Goal: Task Accomplishment & Management: Use online tool/utility

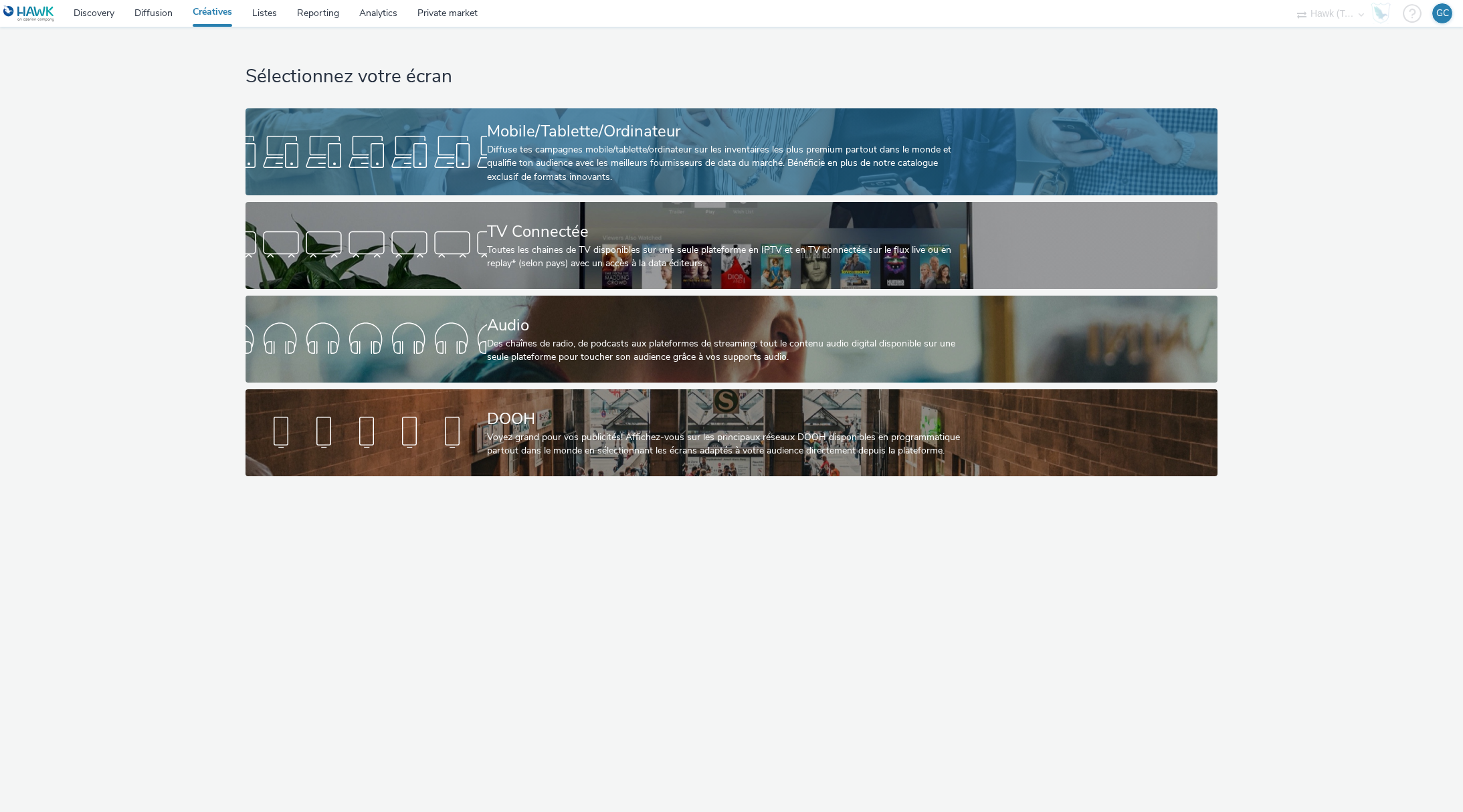
click at [708, 122] on div "Mobile/Tablette/Ordinateur" at bounding box center [728, 131] width 484 height 24
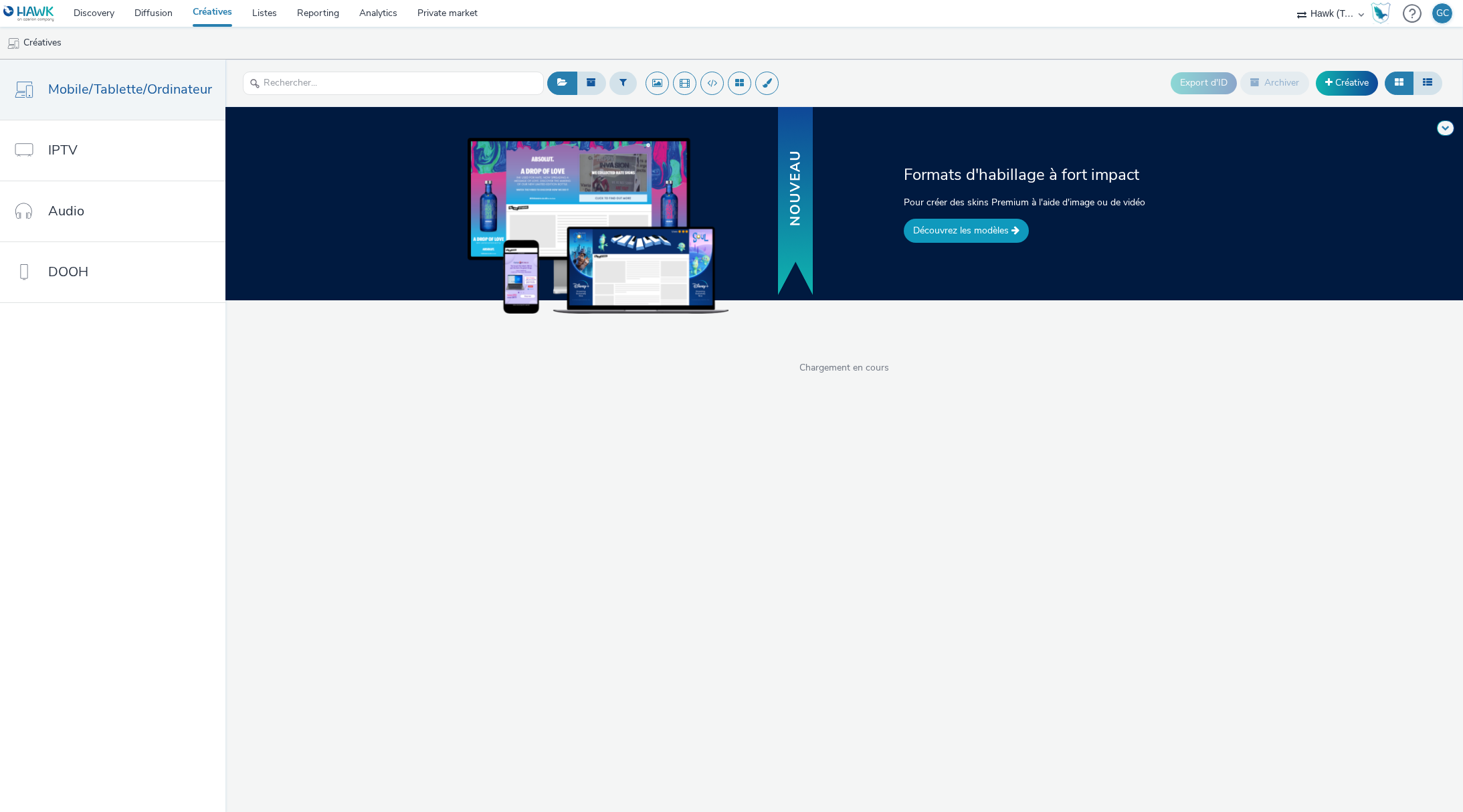
click at [956, 232] on link "Découvrez les modèles" at bounding box center [966, 231] width 125 height 24
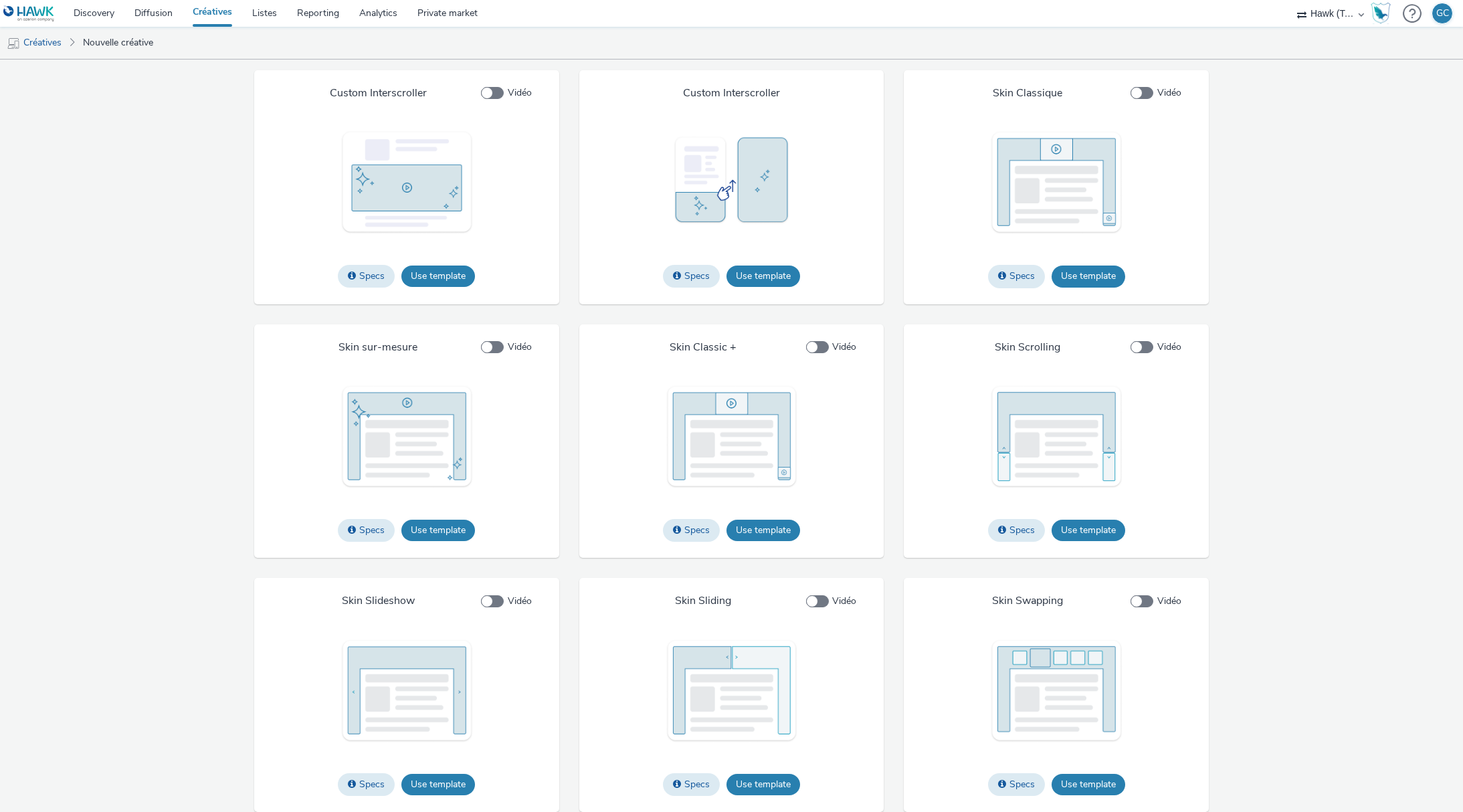
scroll to position [1867, 0]
click at [1099, 774] on button "Use template" at bounding box center [1088, 785] width 74 height 21
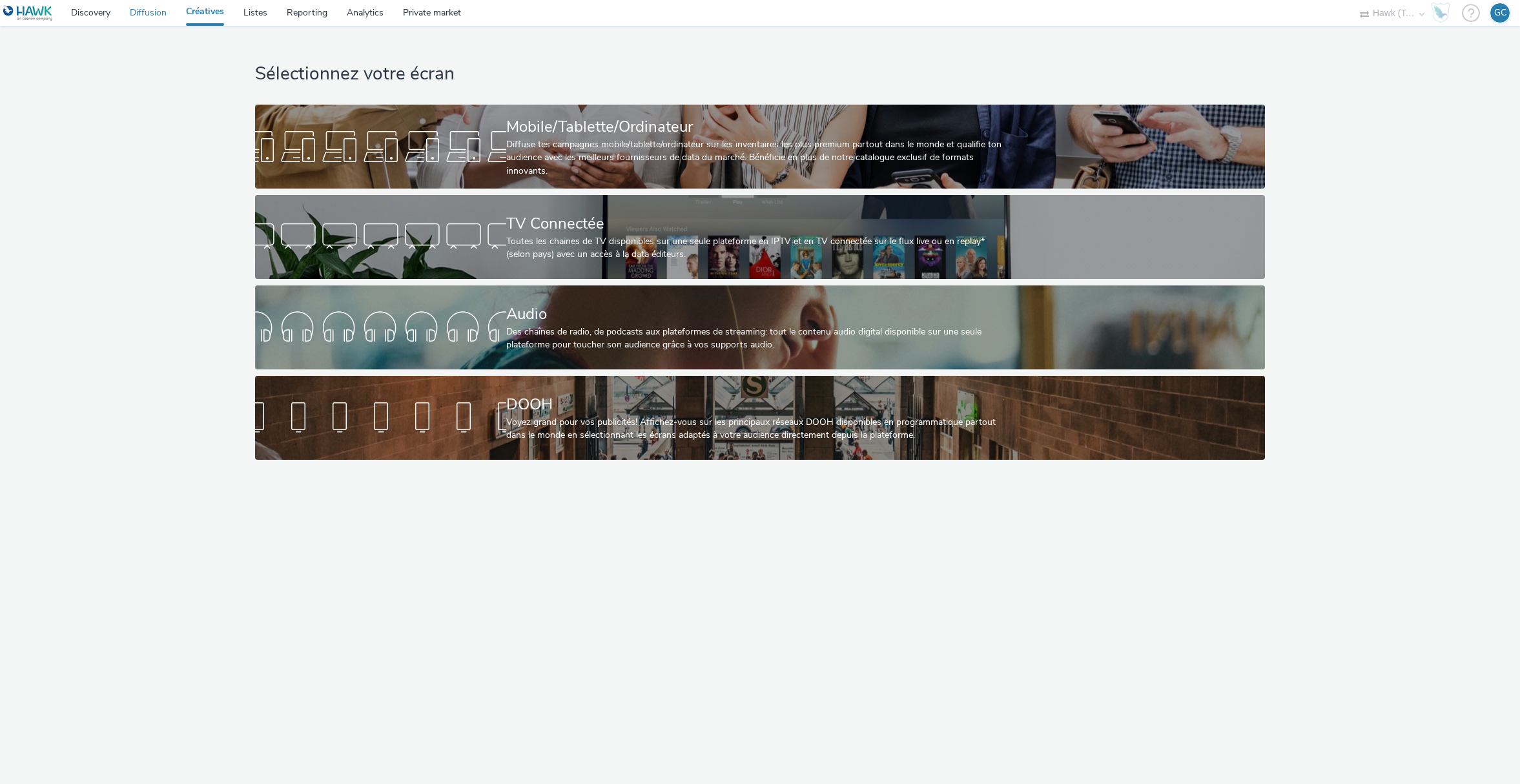
click at [145, 11] on link "Diffusion" at bounding box center [148, 13] width 56 height 26
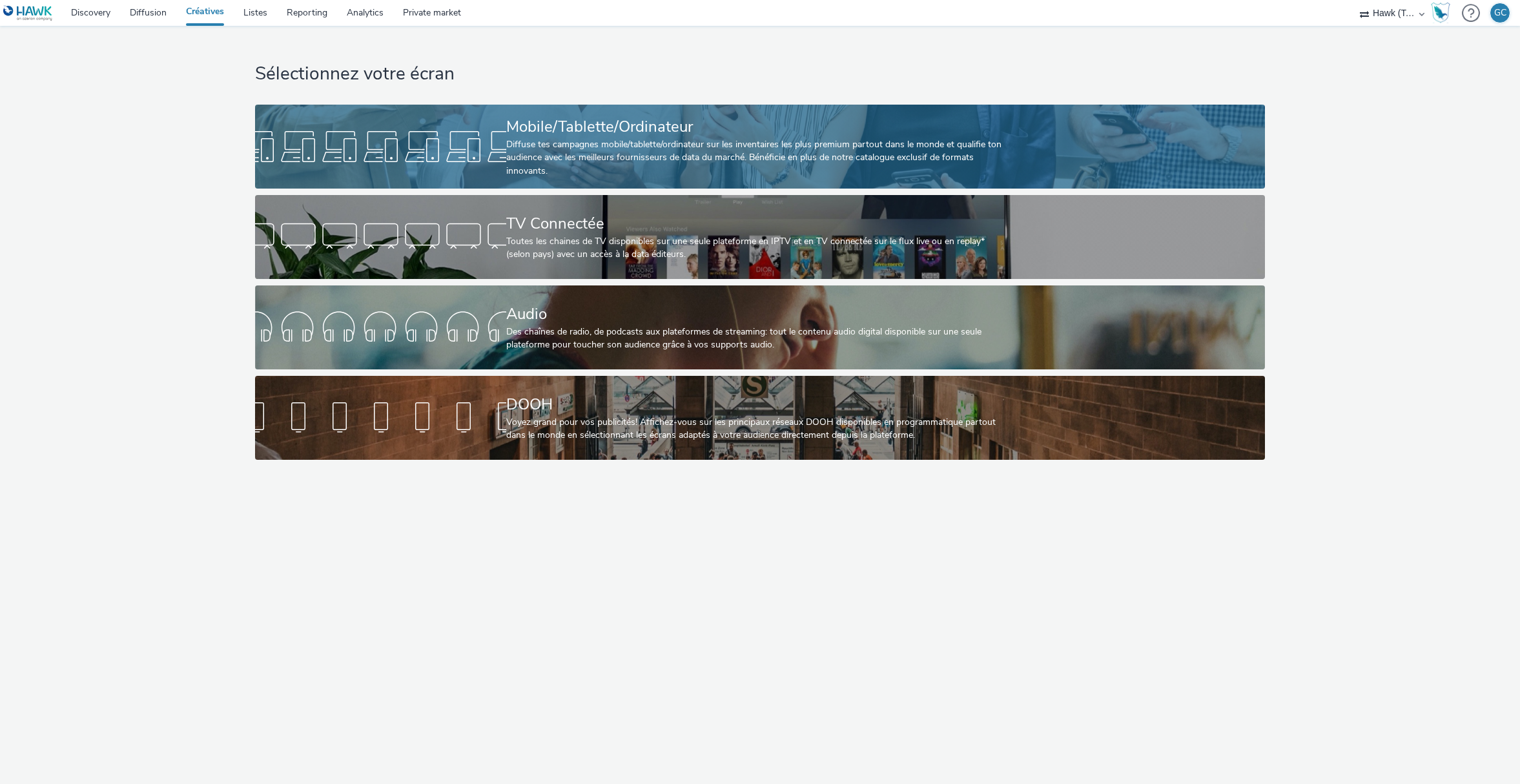
click at [733, 115] on div "Mobile/Tablette/Ordinateur" at bounding box center [757, 126] width 502 height 23
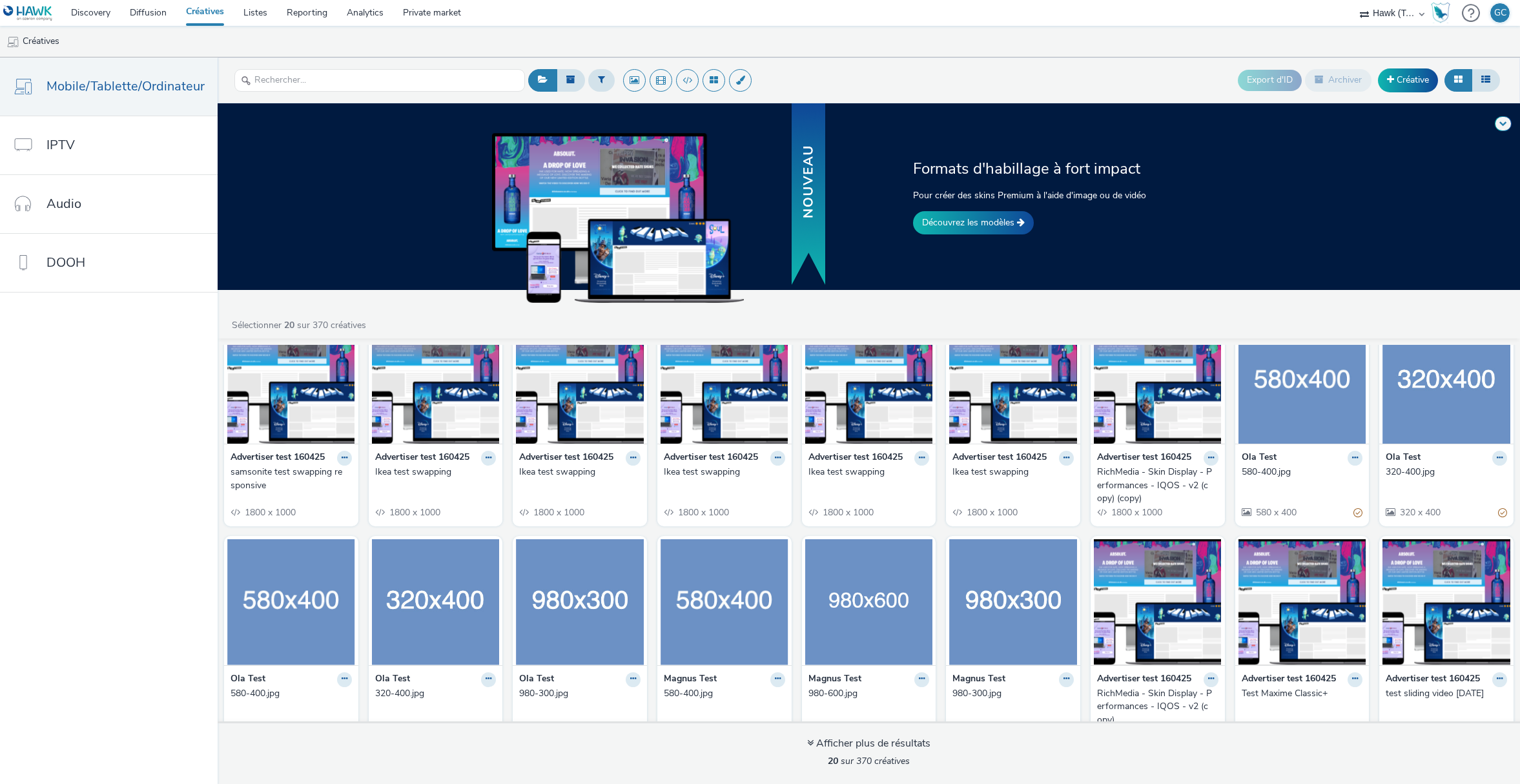
scroll to position [26, 0]
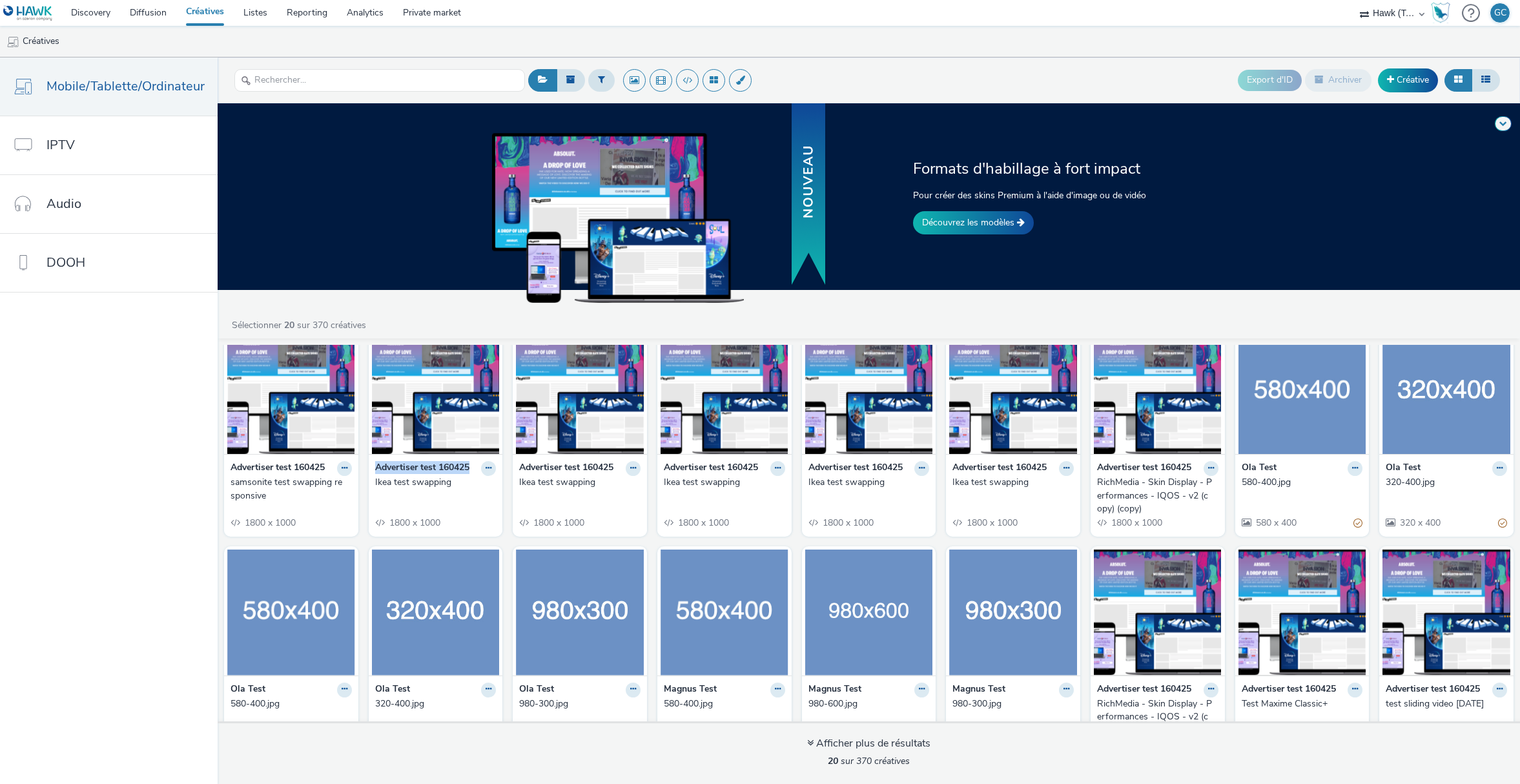
drag, startPoint x: 373, startPoint y: 465, endPoint x: 468, endPoint y: 465, distance: 95.0
click at [468, 465] on strong "Advertiser test 160425" at bounding box center [422, 468] width 94 height 15
click at [305, 82] on input "text" at bounding box center [380, 80] width 291 height 23
click at [957, 221] on link "Découvrez les modèles" at bounding box center [973, 223] width 121 height 24
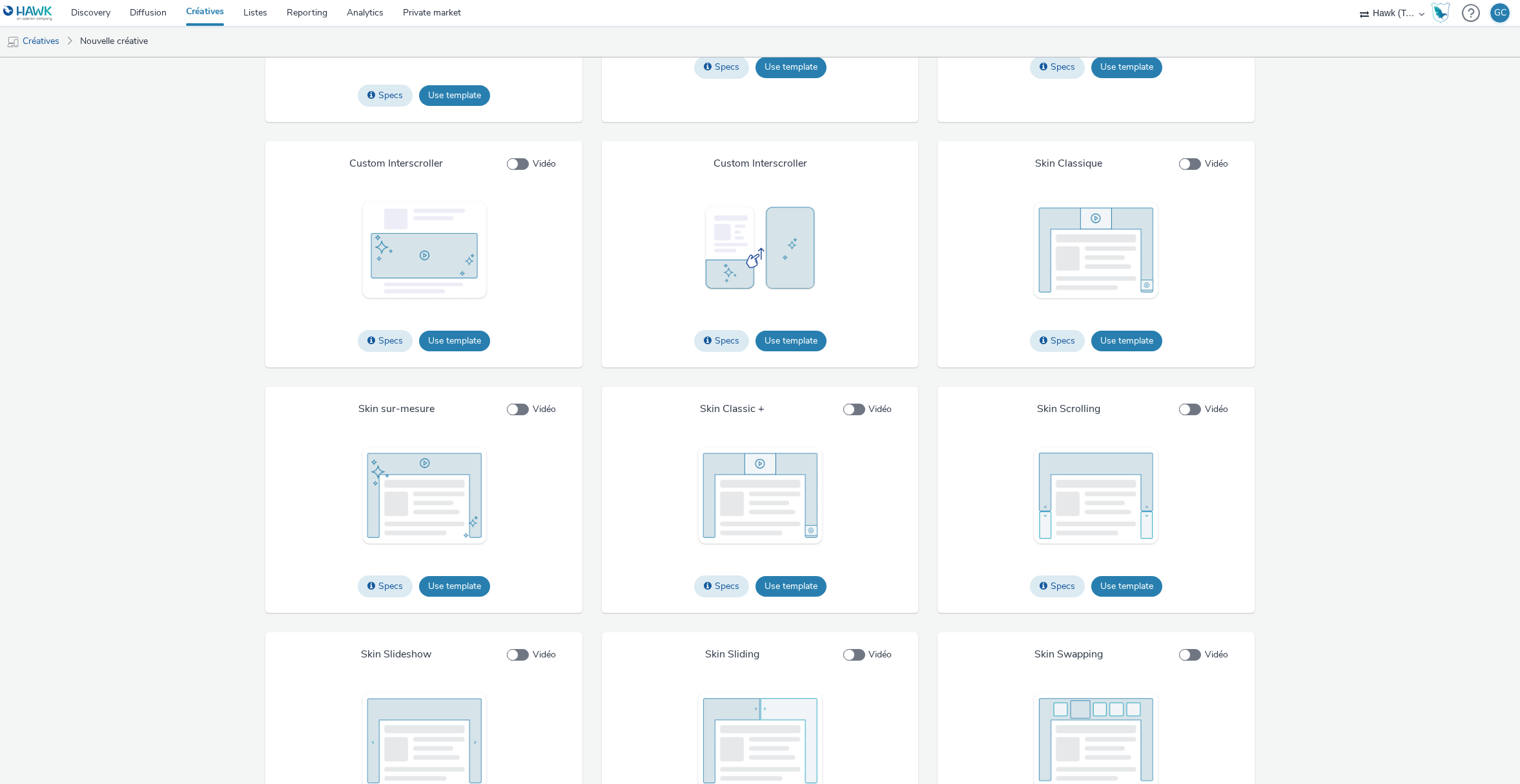
scroll to position [1833, 0]
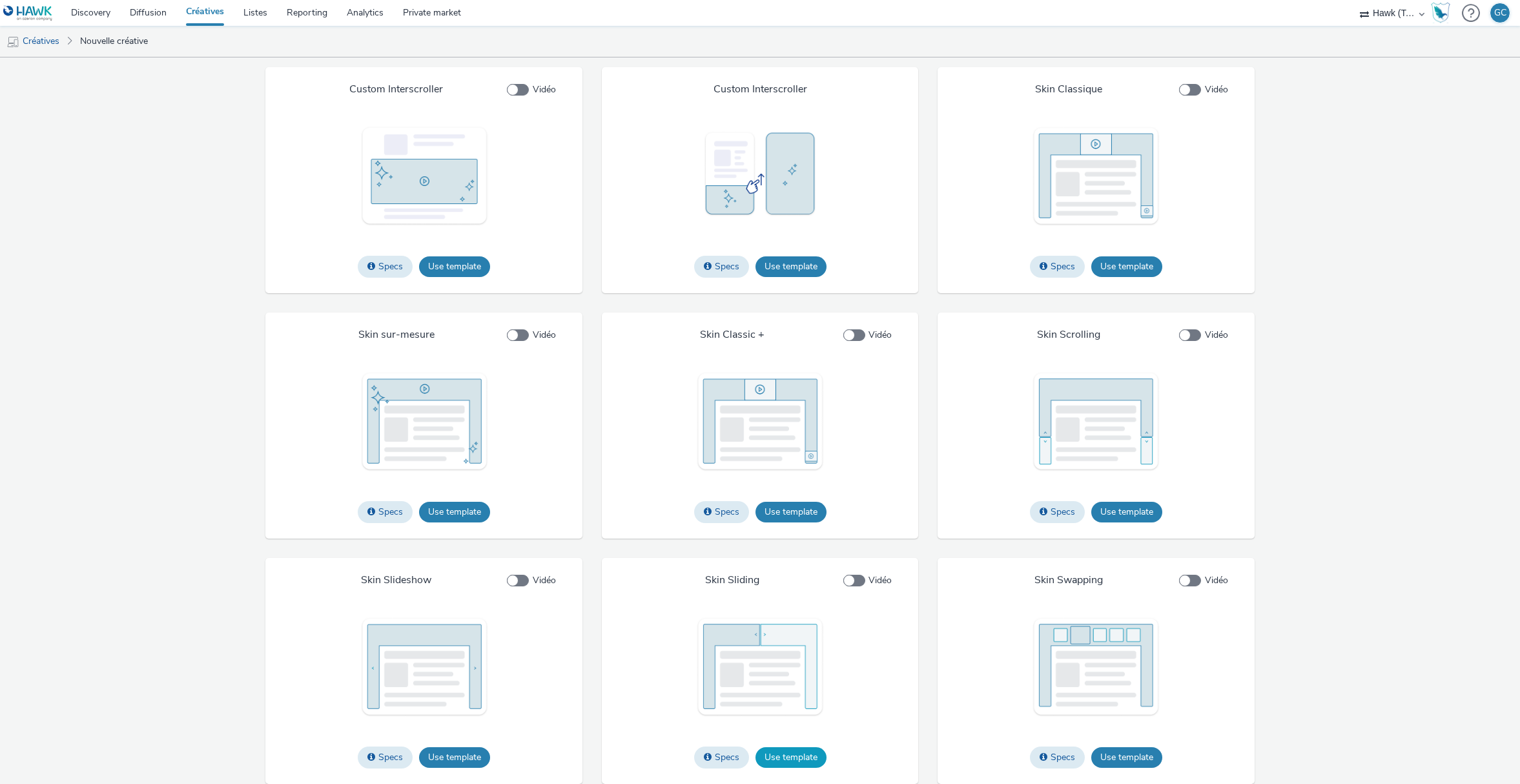
click at [807, 761] on button "Use template" at bounding box center [791, 758] width 71 height 21
